Goal: Information Seeking & Learning: Understand process/instructions

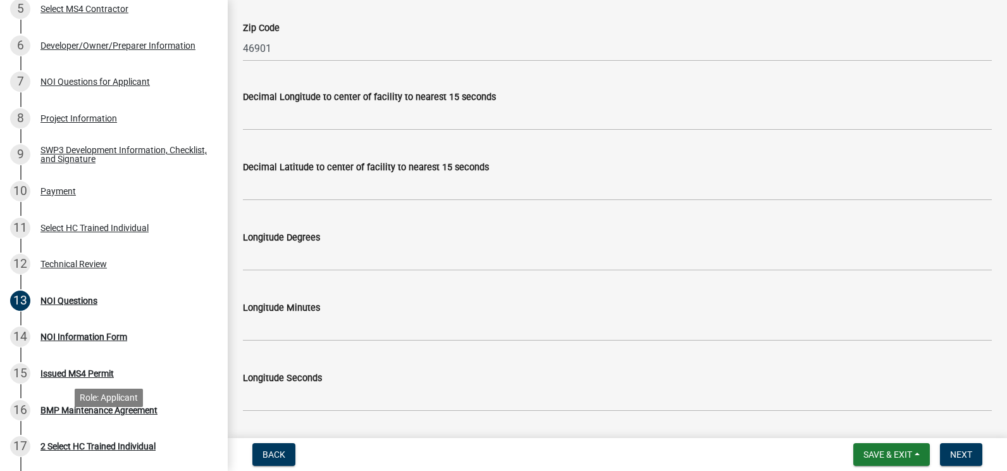
scroll to position [333, 0]
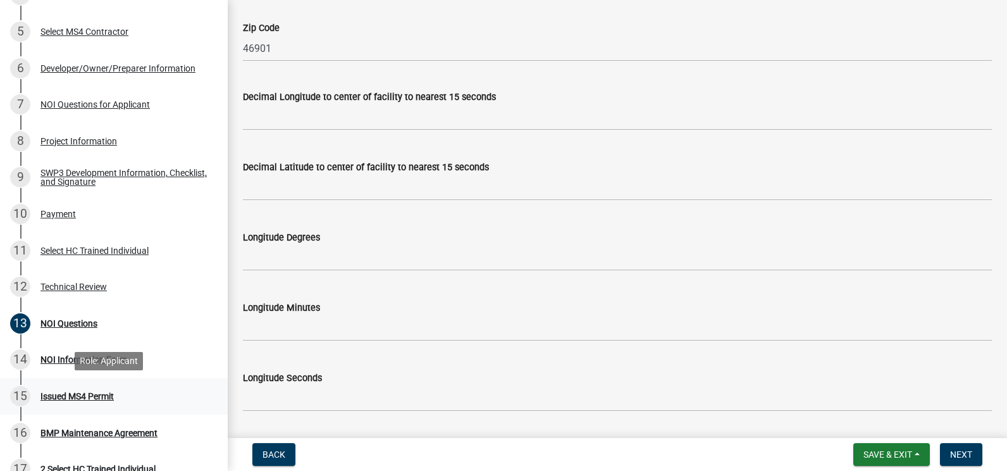
click at [74, 392] on div "Issued MS4 Permit" at bounding box center [77, 396] width 73 height 9
click at [57, 351] on div "14 NOI Information Form" at bounding box center [108, 359] width 197 height 20
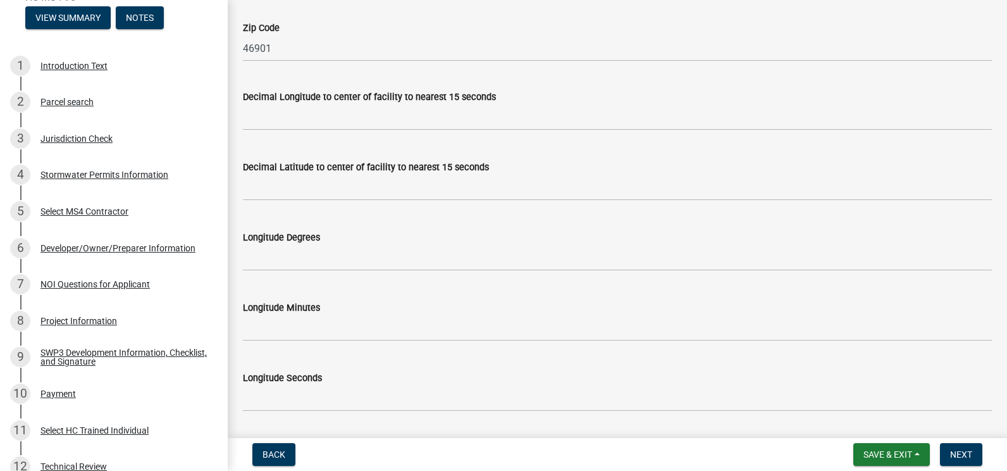
scroll to position [0, 0]
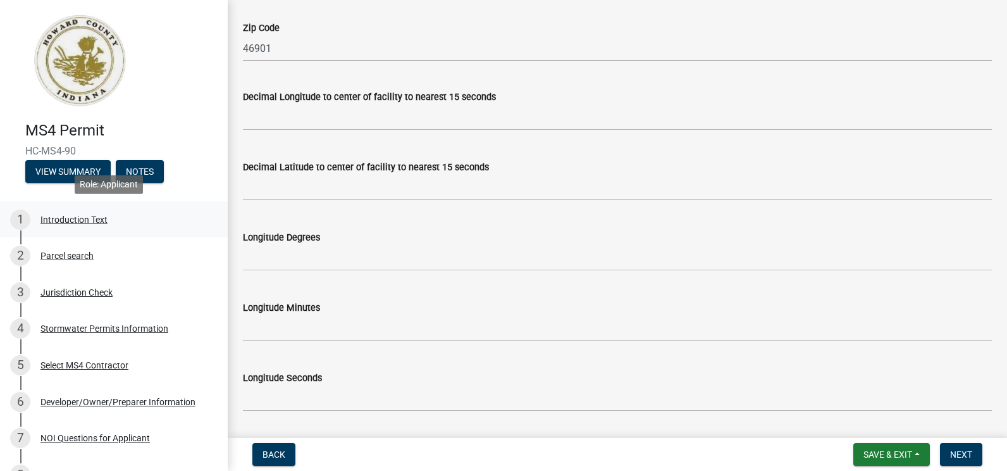
click at [53, 222] on div "Introduction Text" at bounding box center [74, 219] width 67 height 9
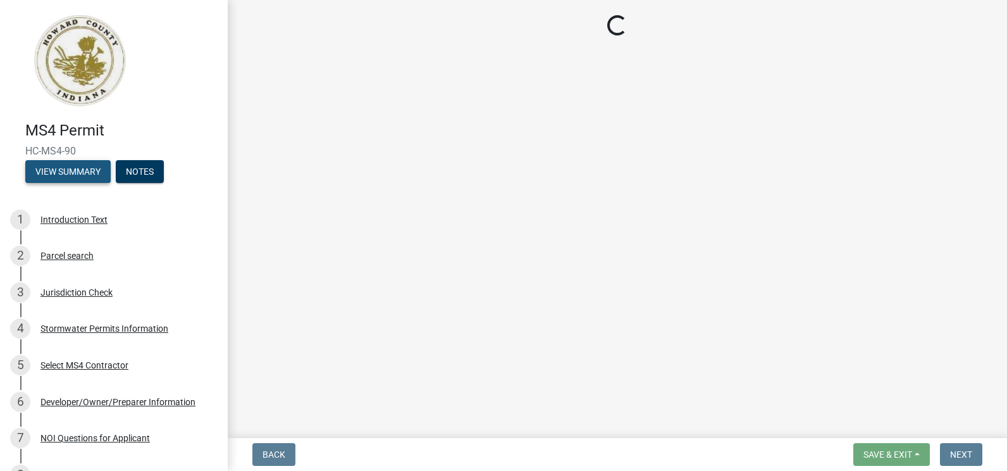
click at [56, 172] on button "View Summary" at bounding box center [67, 171] width 85 height 23
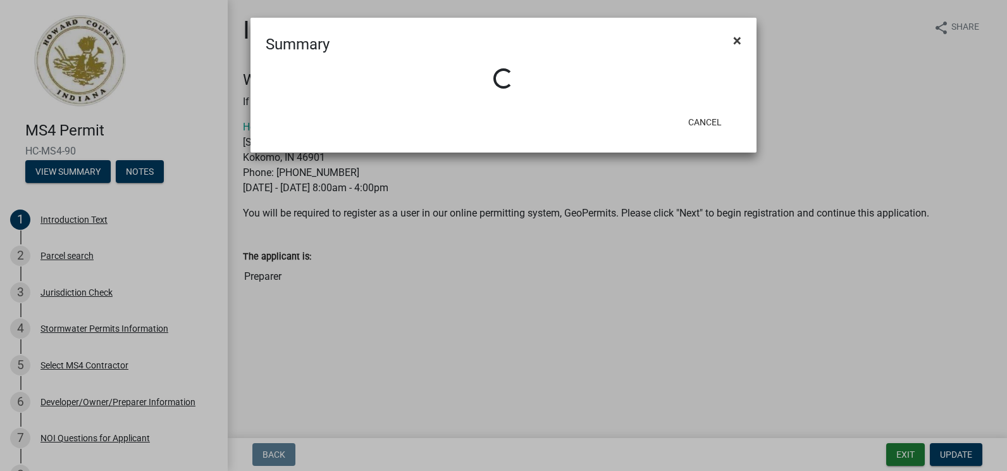
click at [733, 44] on button "×" at bounding box center [737, 40] width 28 height 35
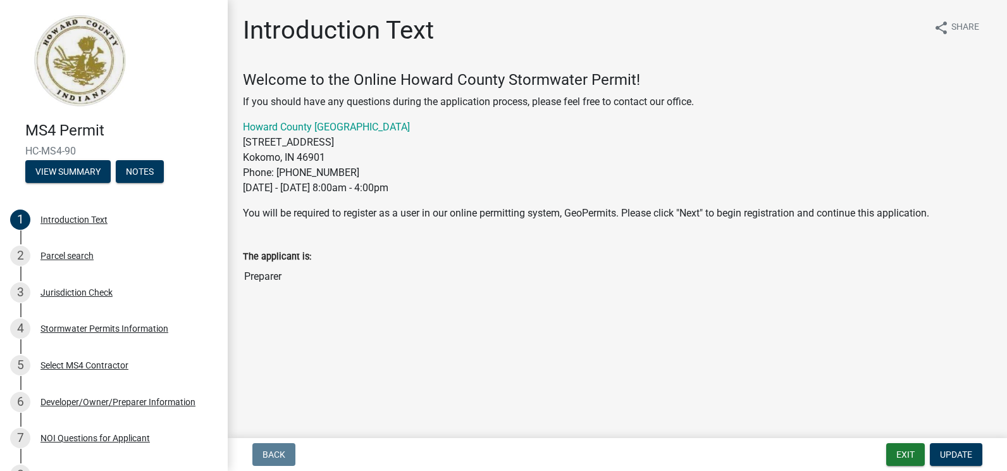
click at [70, 115] on div "MS4 Permit HC-MS4-90 View Summary Notes" at bounding box center [114, 148] width 208 height 75
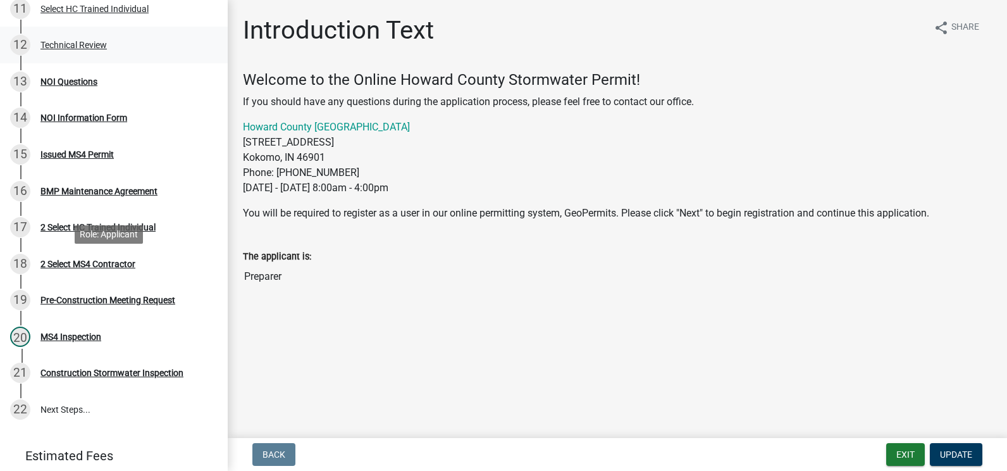
scroll to position [506, 0]
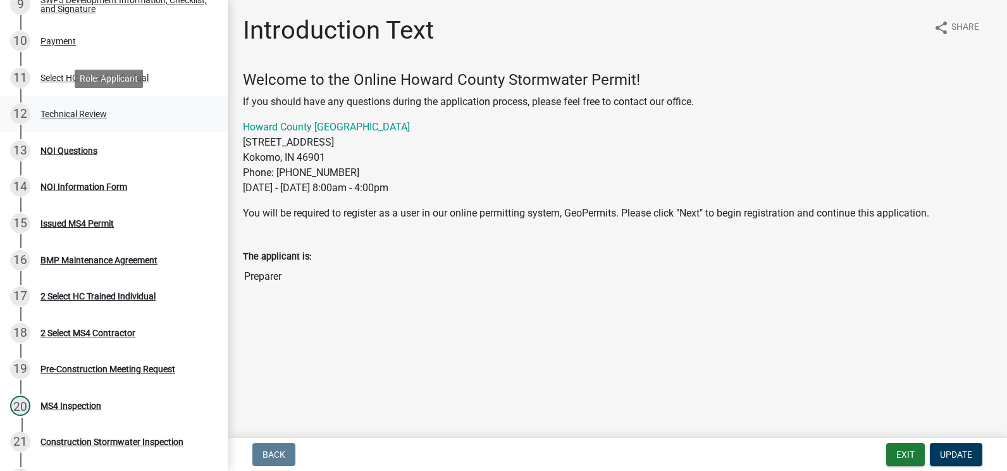
click at [83, 121] on div "12 Technical Review" at bounding box center [108, 114] width 197 height 20
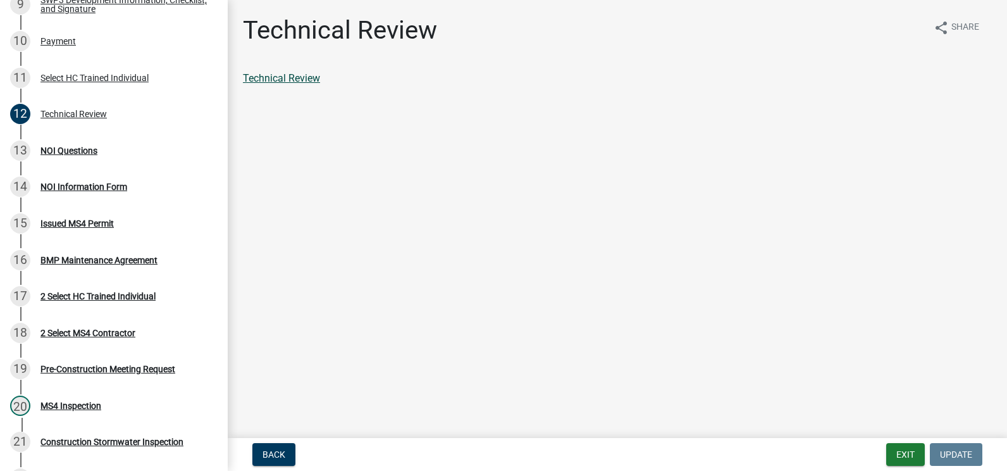
click at [297, 72] on link "Technical Review" at bounding box center [281, 78] width 77 height 12
